Goal: Task Accomplishment & Management: Manage account settings

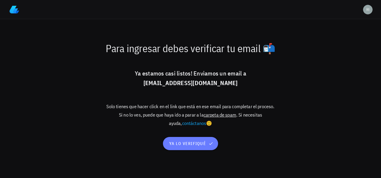
click at [198, 146] on button "ya lo verifiqué" at bounding box center [190, 143] width 55 height 13
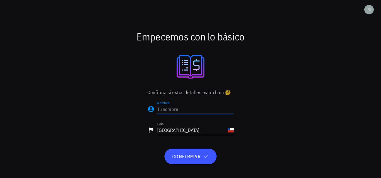
click at [192, 105] on input "Nombre" at bounding box center [195, 109] width 76 height 10
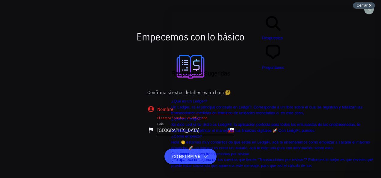
click at [367, 4] on div "Cerrar cross-small" at bounding box center [364, 5] width 22 height 6
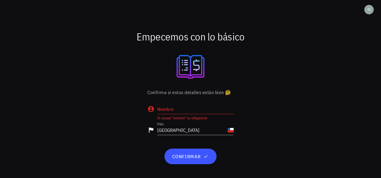
click at [178, 110] on input "Nombre" at bounding box center [195, 109] width 76 height 10
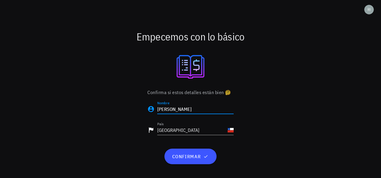
type input "[PERSON_NAME]"
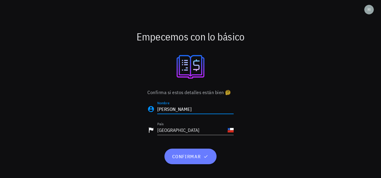
click at [204, 155] on icon "button" at bounding box center [205, 156] width 5 height 5
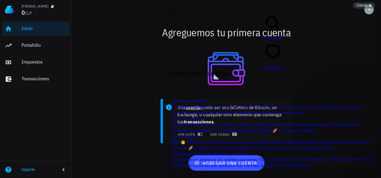
scroll to position [60, 0]
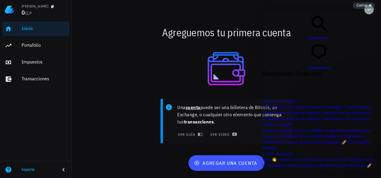
scroll to position [0, 0]
click at [139, 90] on div at bounding box center [226, 69] width 302 height 46
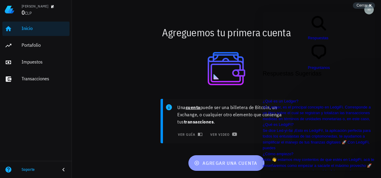
click at [241, 162] on span "agregar una cuenta" at bounding box center [226, 163] width 62 height 6
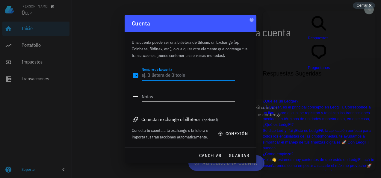
click at [186, 75] on textarea "Nombre de la cuenta" at bounding box center [188, 76] width 93 height 10
type textarea "binance"
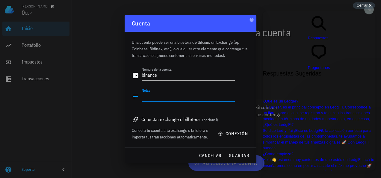
click at [181, 95] on textarea "Notas" at bounding box center [188, 97] width 93 height 10
type textarea "binance full wallet"
click at [368, 4] on div "Cerrar cross-small" at bounding box center [364, 5] width 22 height 6
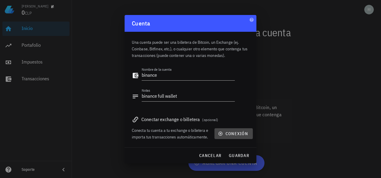
click at [237, 133] on span "conexión" at bounding box center [233, 133] width 29 height 5
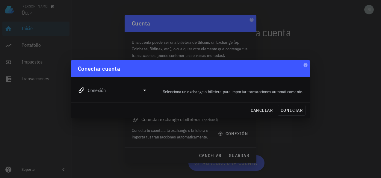
click at [144, 88] on icon at bounding box center [144, 90] width 7 height 7
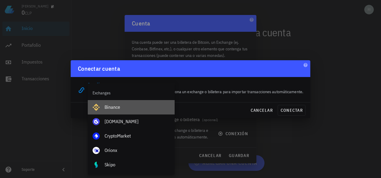
click at [119, 110] on div "Binance" at bounding box center [136, 107] width 65 height 6
type input "Binance"
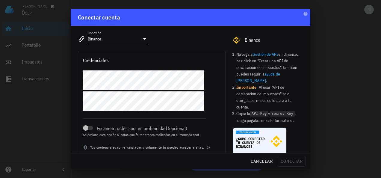
click at [272, 53] on link "Gestión de API" at bounding box center [264, 53] width 25 height 5
